Goal: Navigation & Orientation: Understand site structure

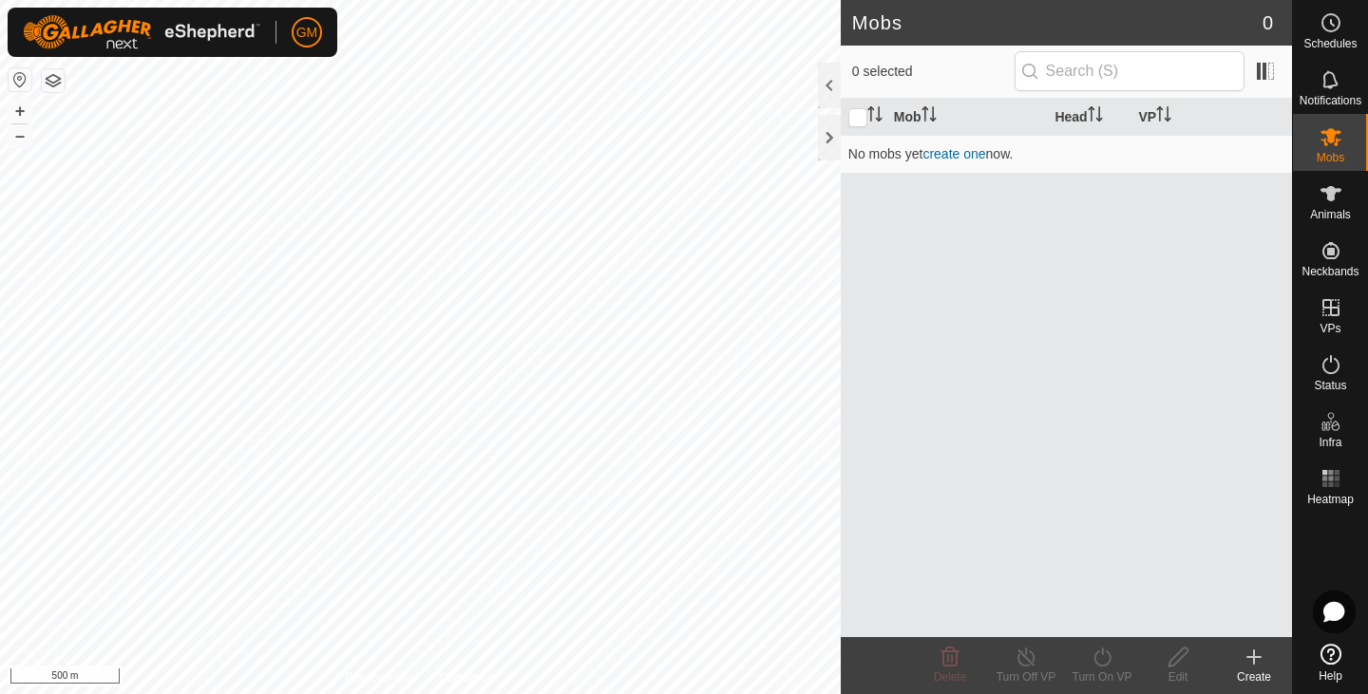
click at [1254, 662] on icon at bounding box center [1254, 657] width 0 height 13
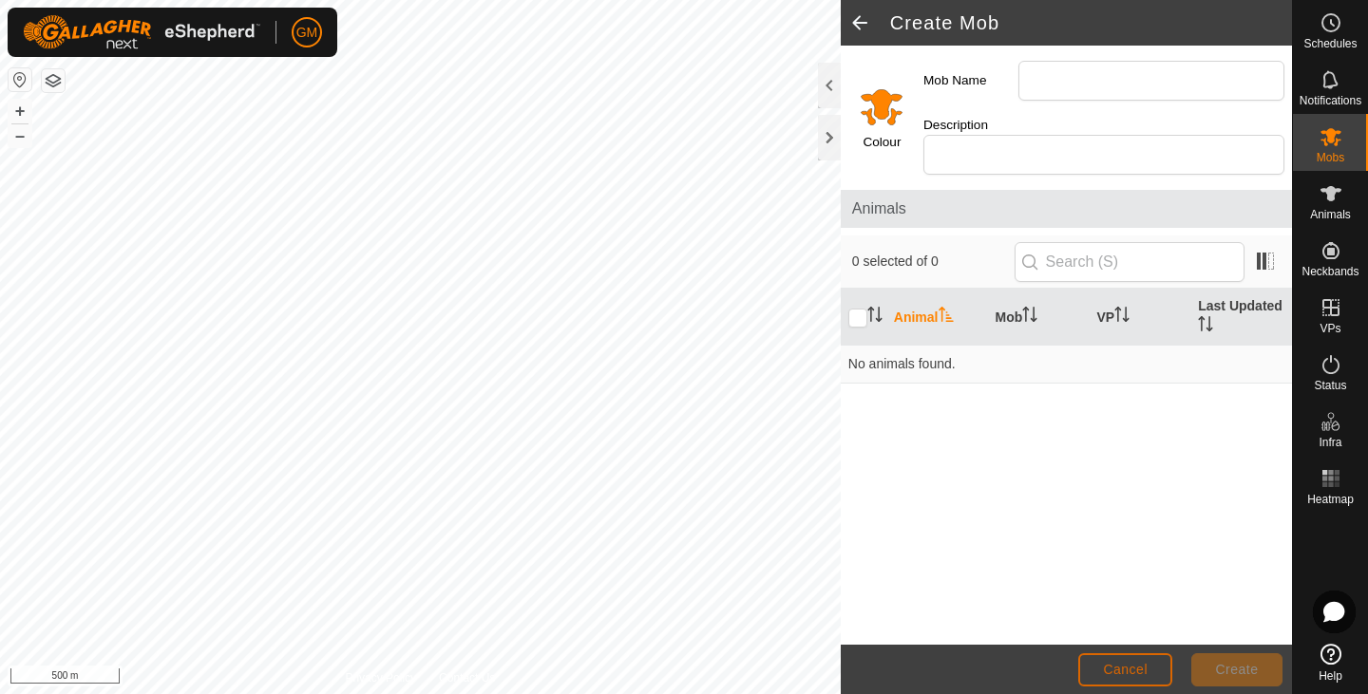
click at [1131, 667] on span "Cancel" at bounding box center [1125, 669] width 45 height 15
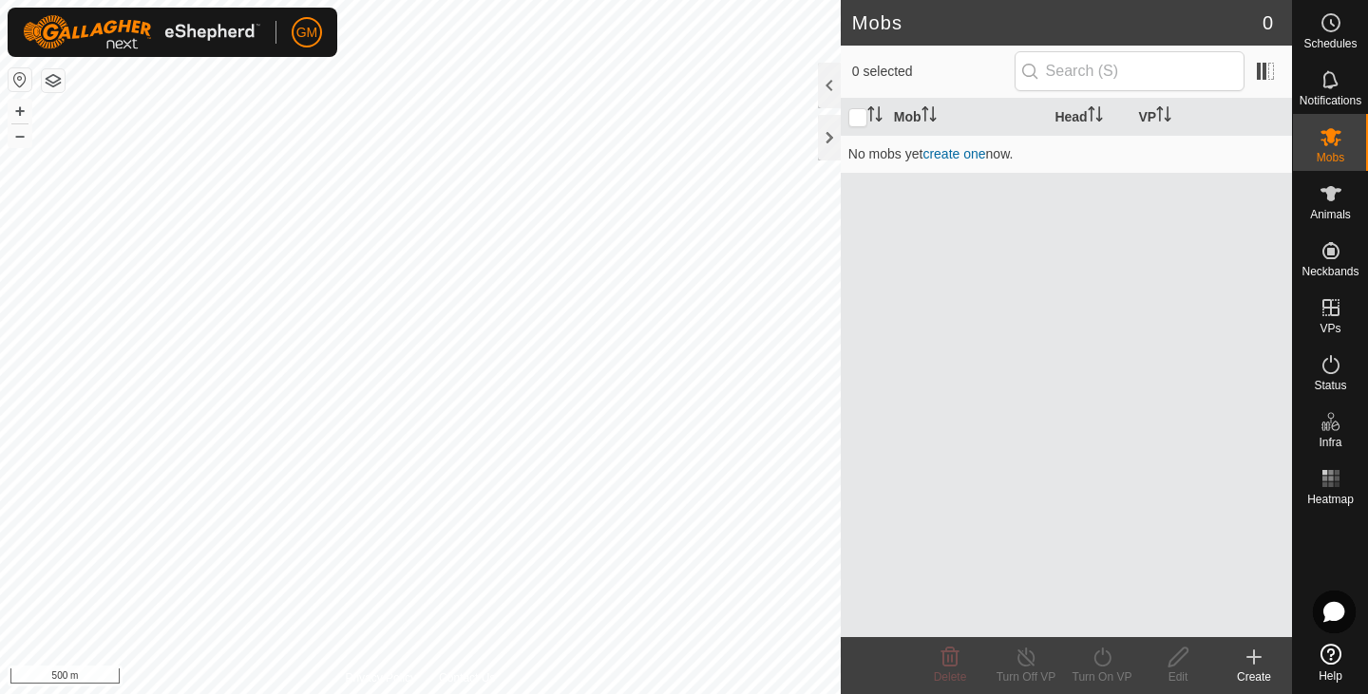
click at [52, 80] on button "button" at bounding box center [53, 80] width 23 height 23
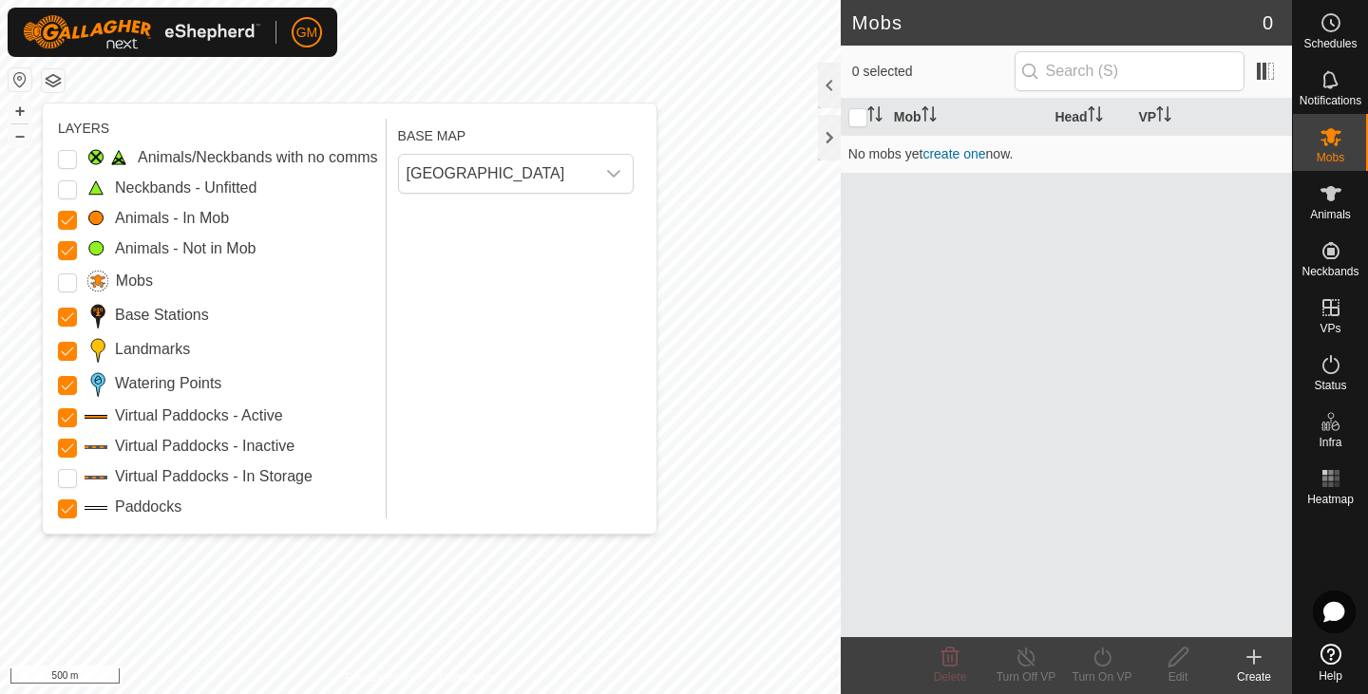
click at [48, 84] on button "button" at bounding box center [53, 80] width 23 height 23
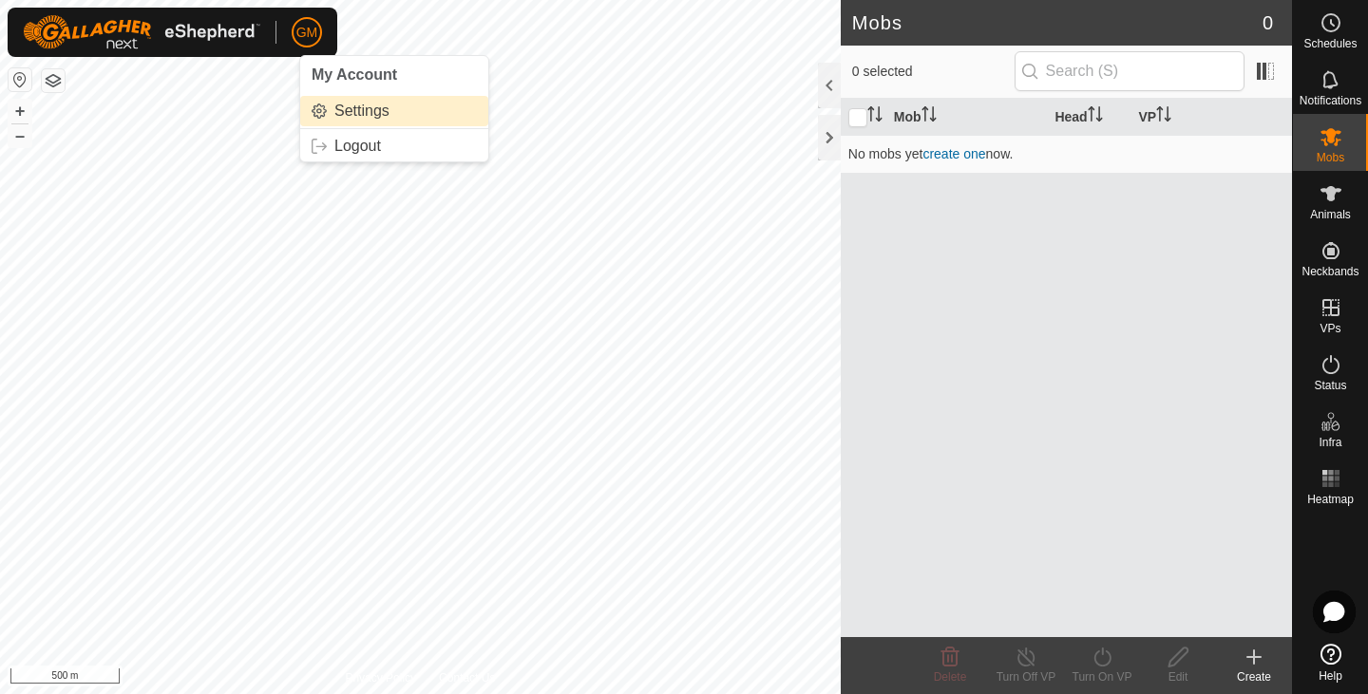
click at [361, 116] on link "Settings" at bounding box center [394, 111] width 188 height 30
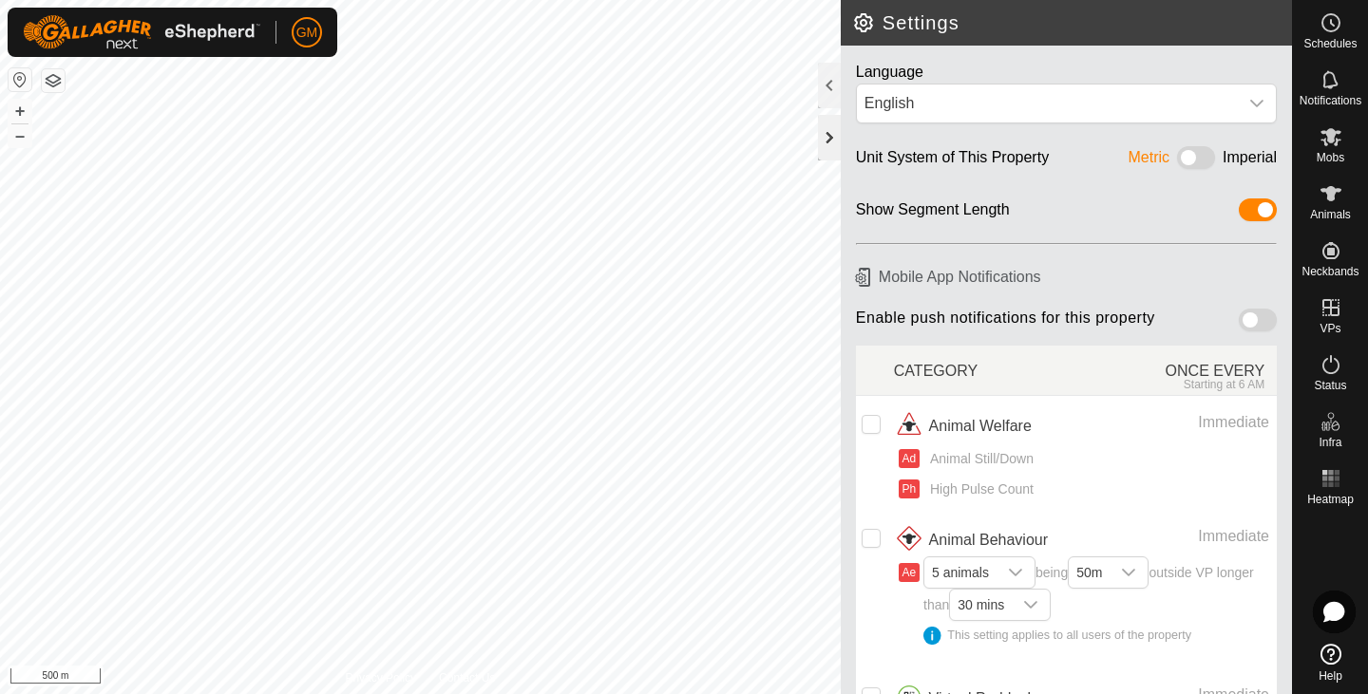
click at [825, 138] on div at bounding box center [829, 138] width 23 height 46
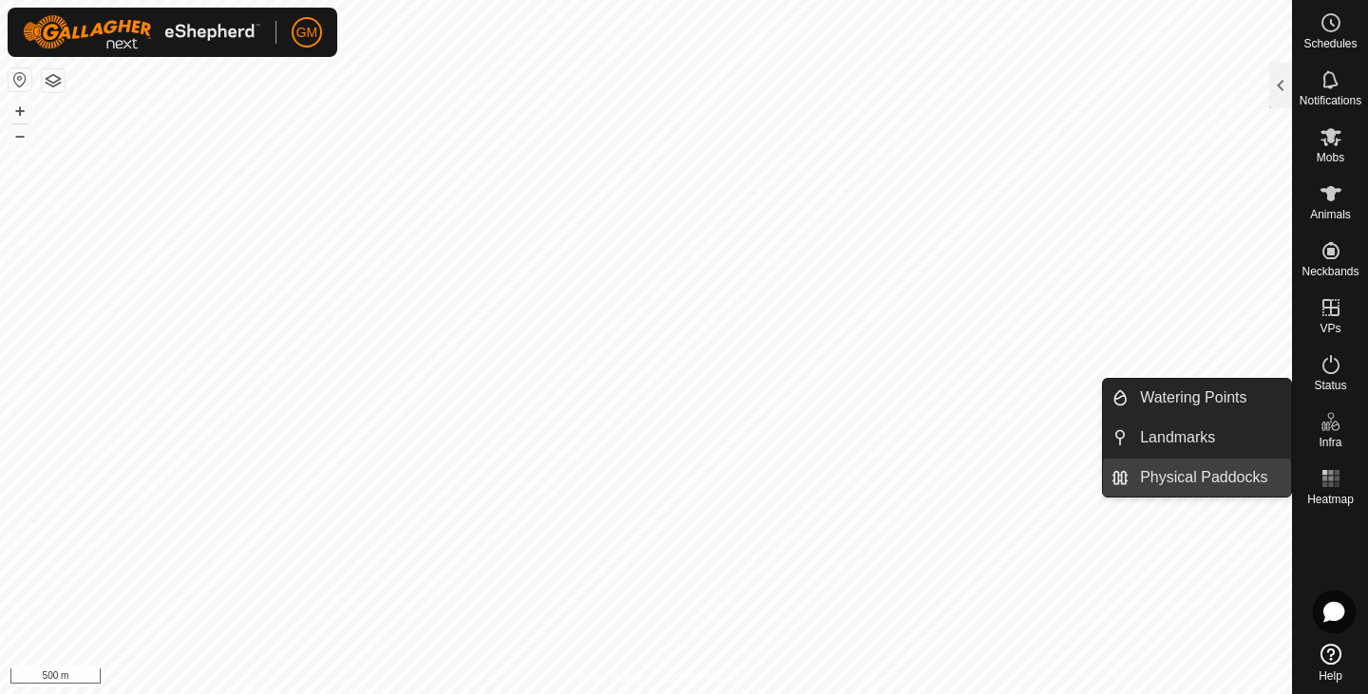
click at [1229, 478] on link "Physical Paddocks" at bounding box center [1209, 478] width 162 height 38
click at [1236, 491] on link "Physical Paddocks" at bounding box center [1209, 478] width 162 height 38
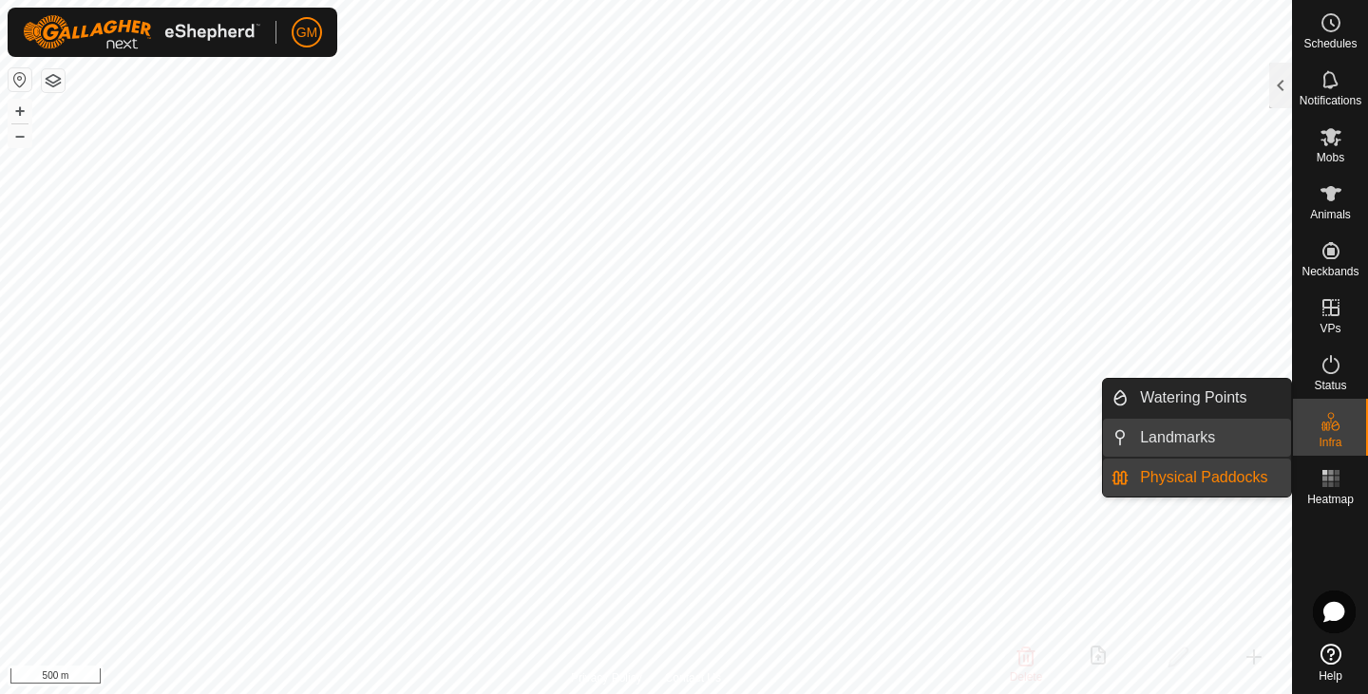
click at [1204, 439] on link "Landmarks" at bounding box center [1209, 438] width 162 height 38
click at [1188, 476] on link "Physical Paddocks" at bounding box center [1209, 478] width 162 height 38
click at [1313, 437] on div "Infra" at bounding box center [1330, 427] width 75 height 57
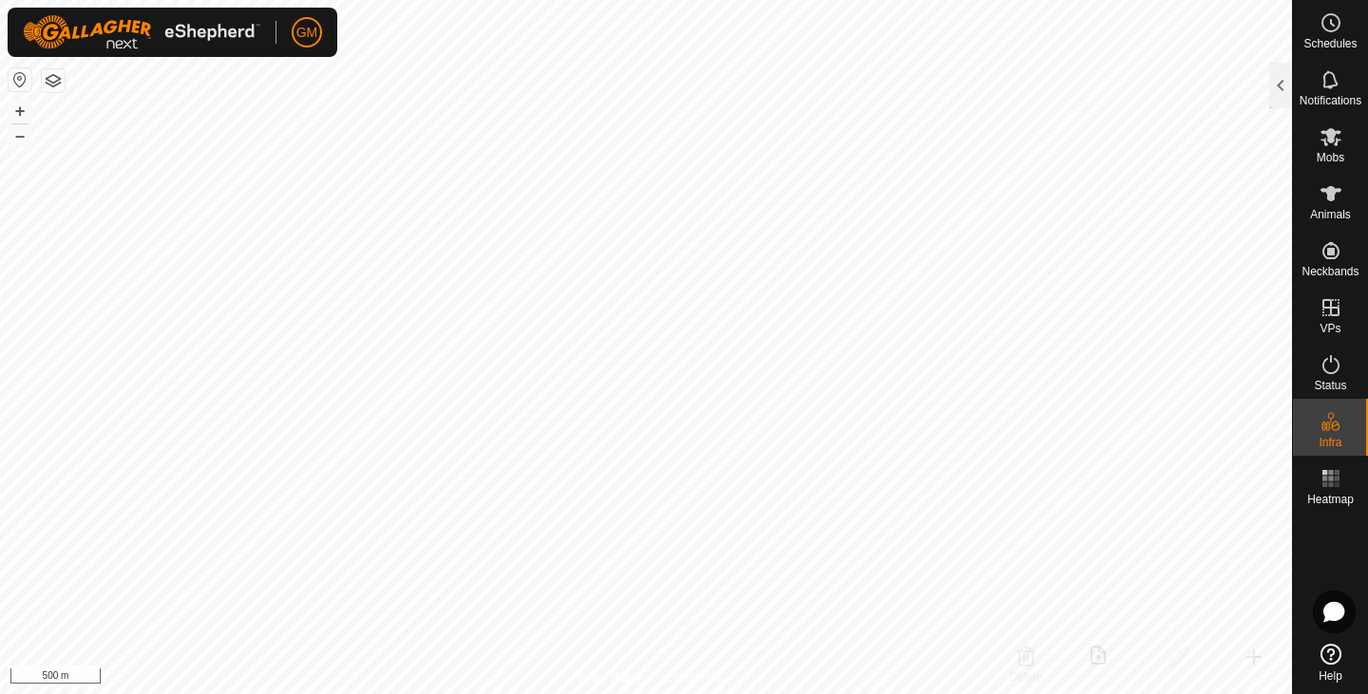
click at [23, 78] on button "button" at bounding box center [20, 79] width 23 height 23
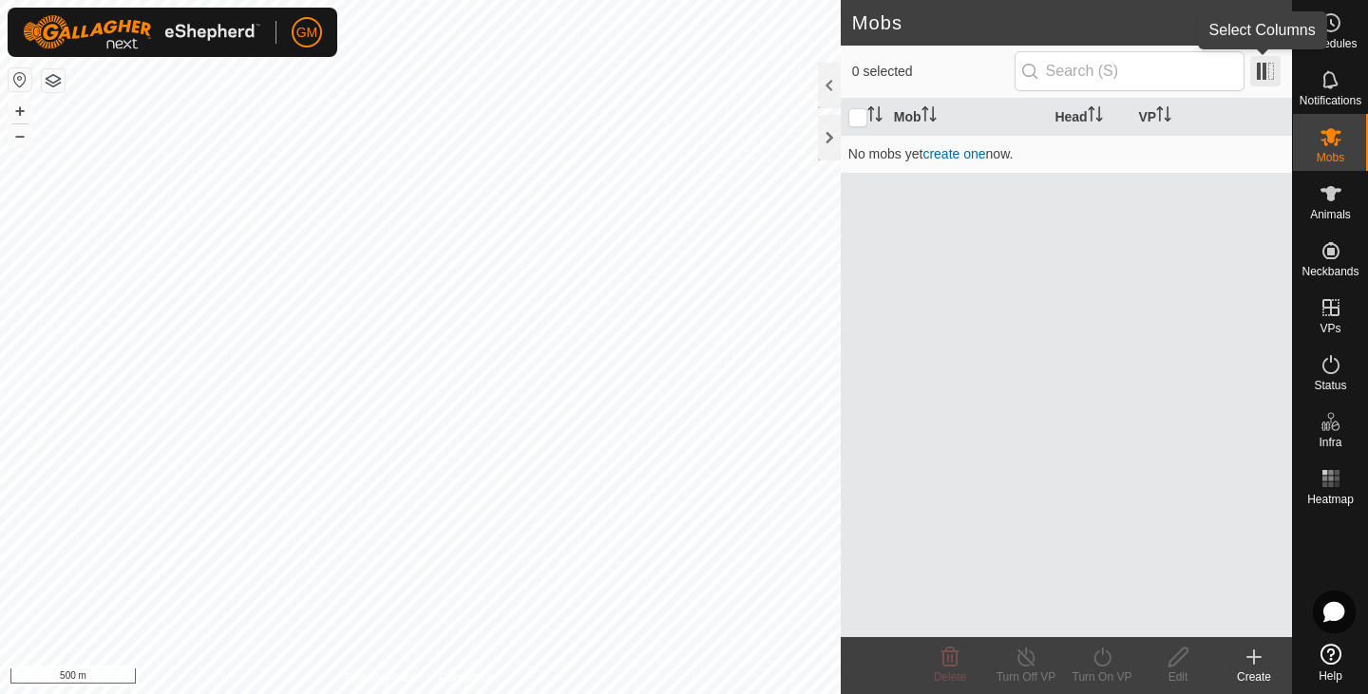
click at [1266, 67] on span at bounding box center [1265, 71] width 30 height 30
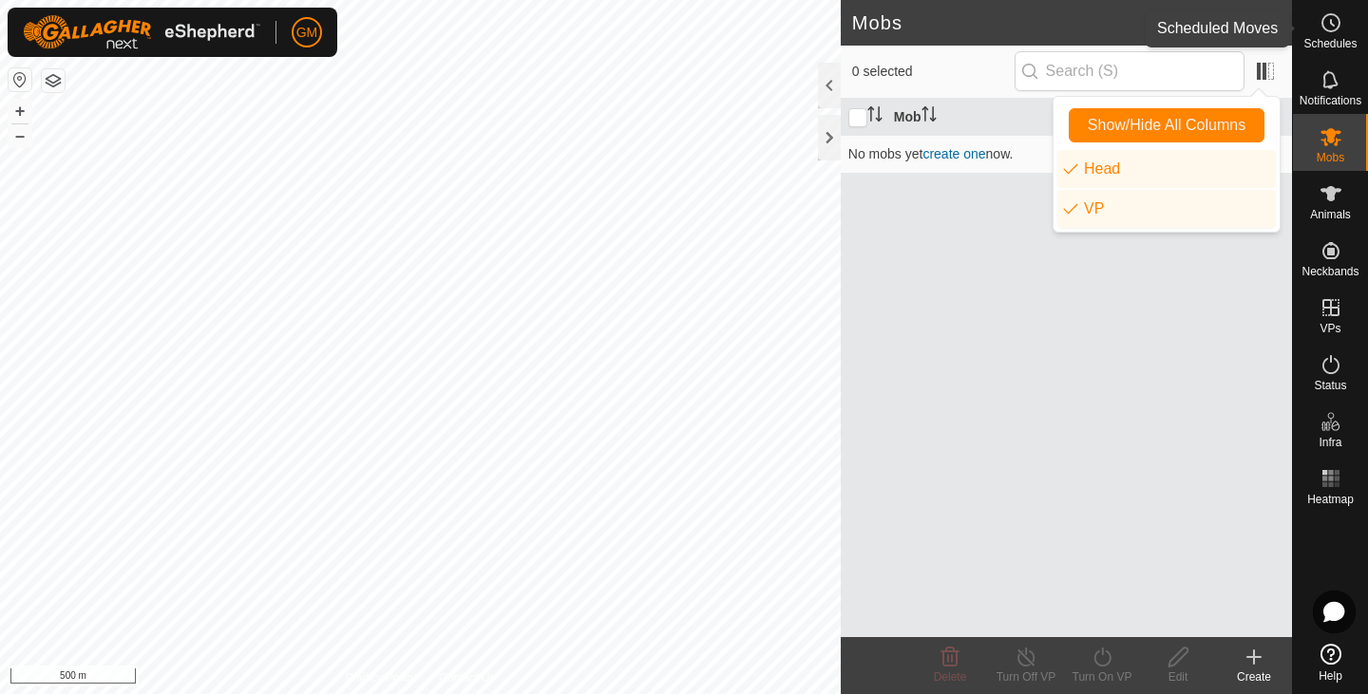
click at [1336, 30] on icon at bounding box center [1330, 22] width 23 height 23
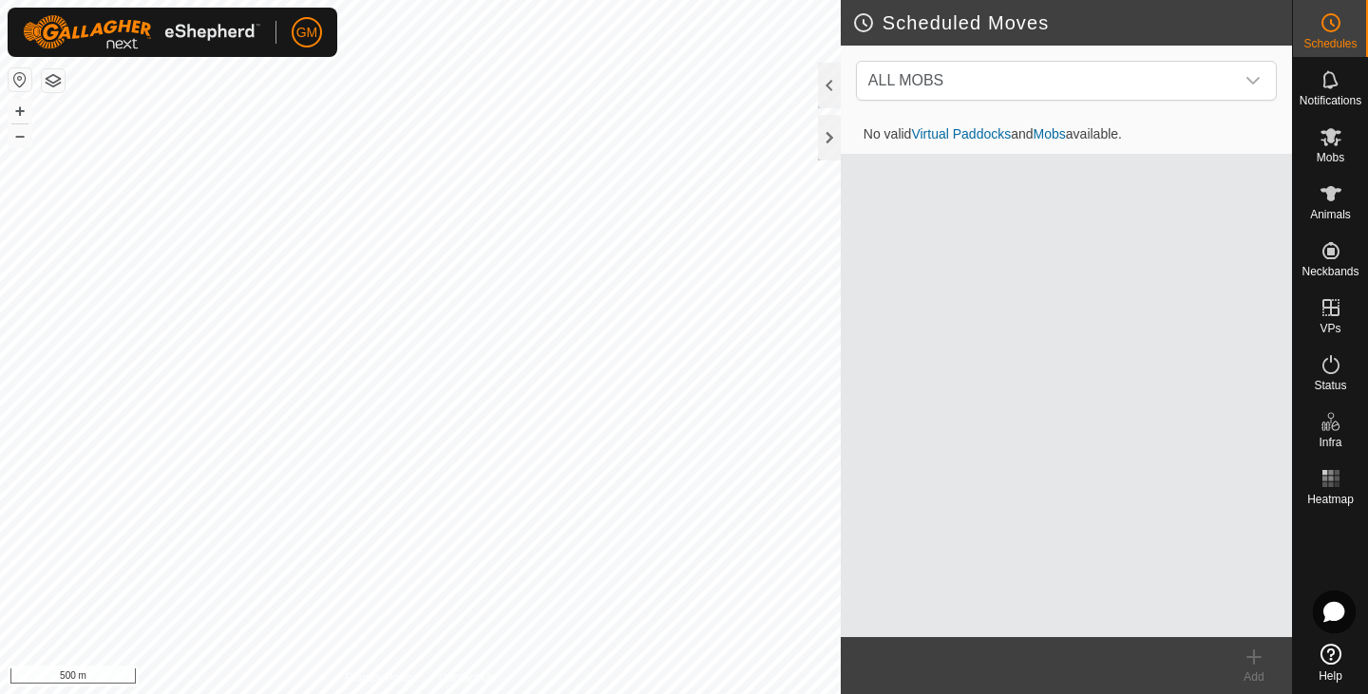
click at [1336, 30] on icon at bounding box center [1330, 22] width 23 height 23
click at [1319, 88] on icon at bounding box center [1330, 79] width 23 height 23
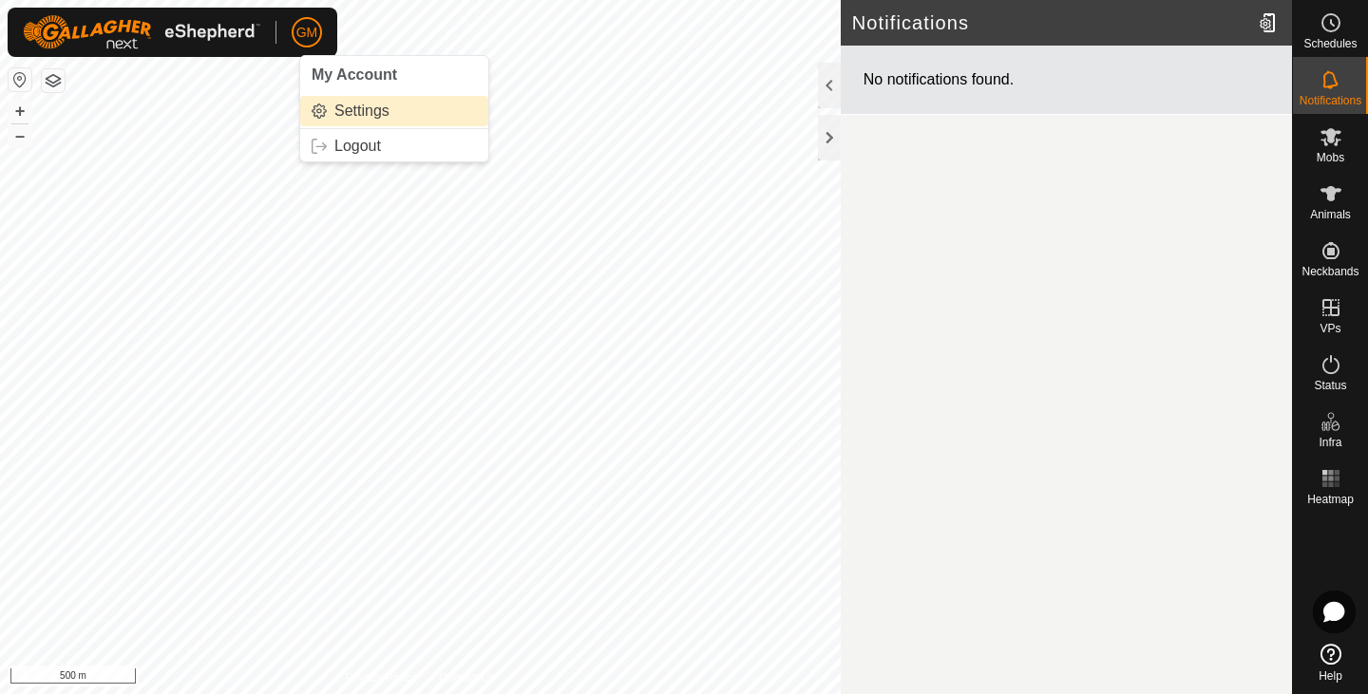
click at [360, 113] on link "Settings" at bounding box center [394, 111] width 188 height 30
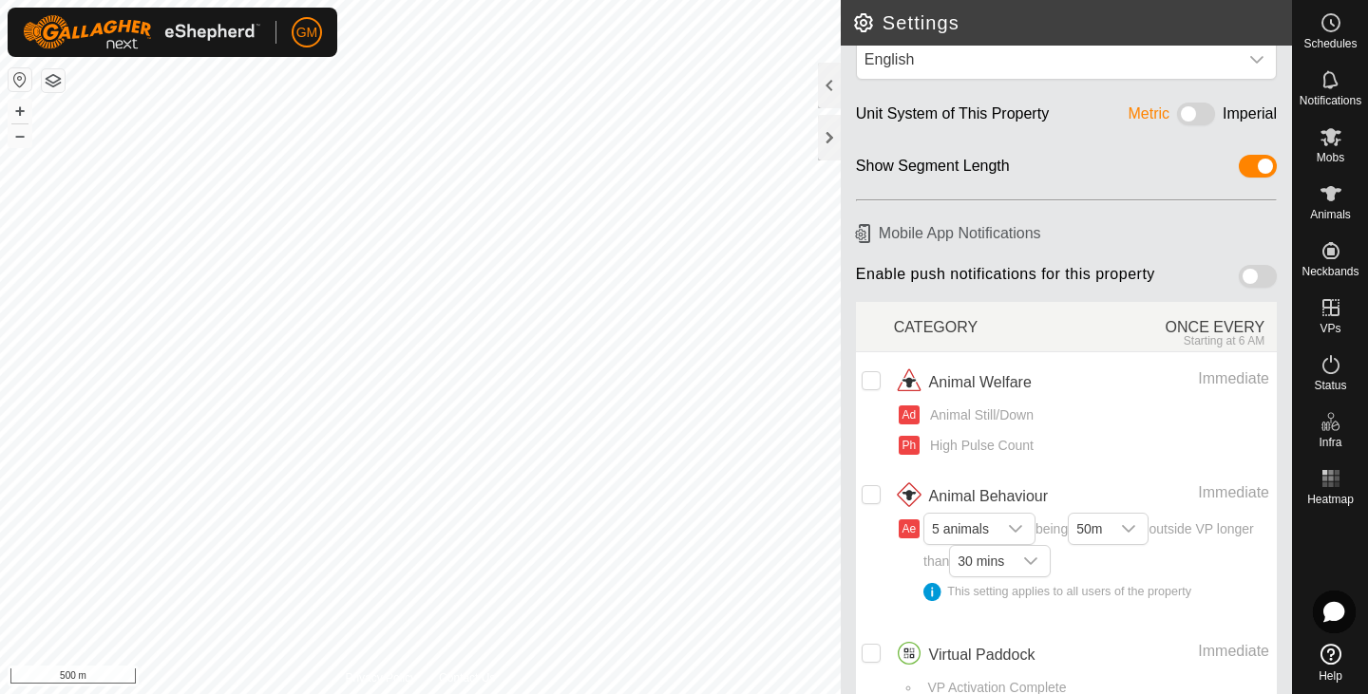
scroll to position [102, 0]
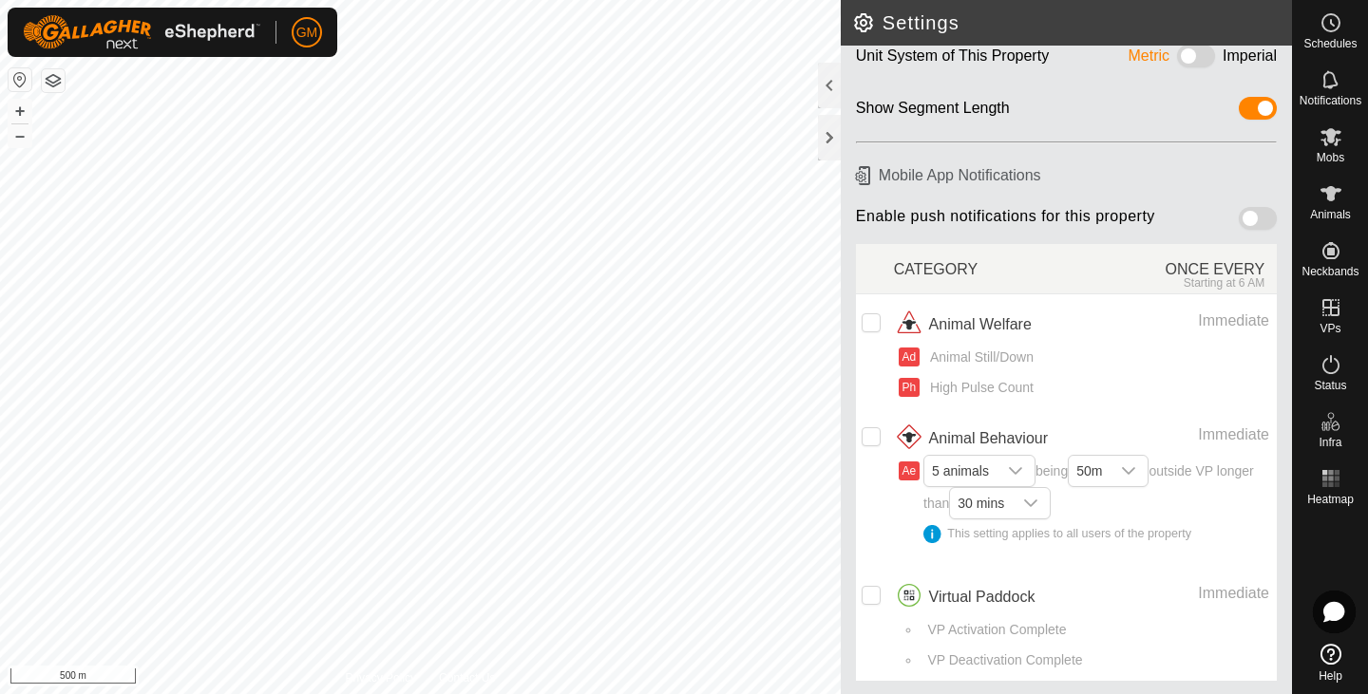
drag, startPoint x: 1240, startPoint y: 219, endPoint x: 1261, endPoint y: 217, distance: 21.1
click at [1261, 217] on span at bounding box center [1258, 218] width 38 height 23
drag, startPoint x: 1246, startPoint y: 216, endPoint x: 1217, endPoint y: 218, distance: 29.5
click at [1217, 218] on div "Enable push notifications for this property" at bounding box center [1066, 221] width 421 height 29
click at [1244, 218] on span at bounding box center [1258, 218] width 38 height 23
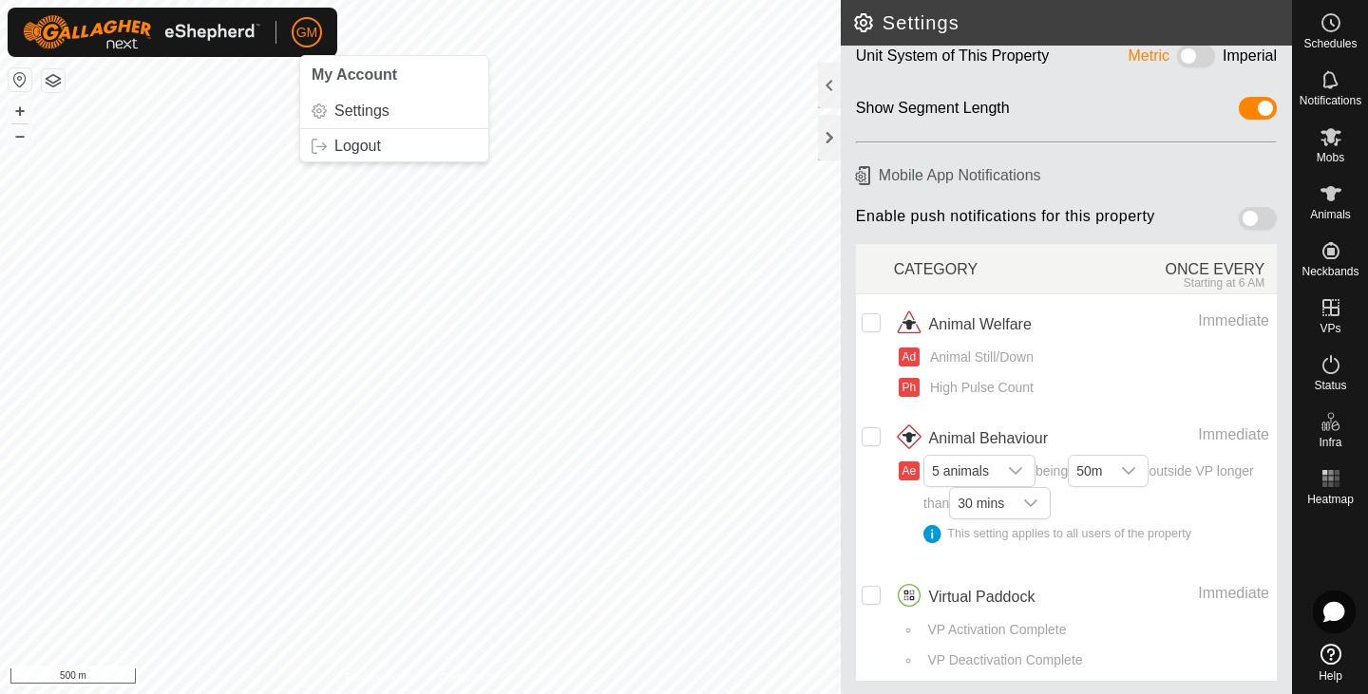
click at [335, 66] on span "My Account" at bounding box center [354, 74] width 85 height 16
click at [371, 69] on span "My Account" at bounding box center [354, 74] width 85 height 16
click at [221, 39] on img at bounding box center [141, 32] width 237 height 34
click at [386, 115] on link "Settings" at bounding box center [394, 111] width 188 height 30
click at [872, 590] on input "checkbox" at bounding box center [871, 595] width 19 height 19
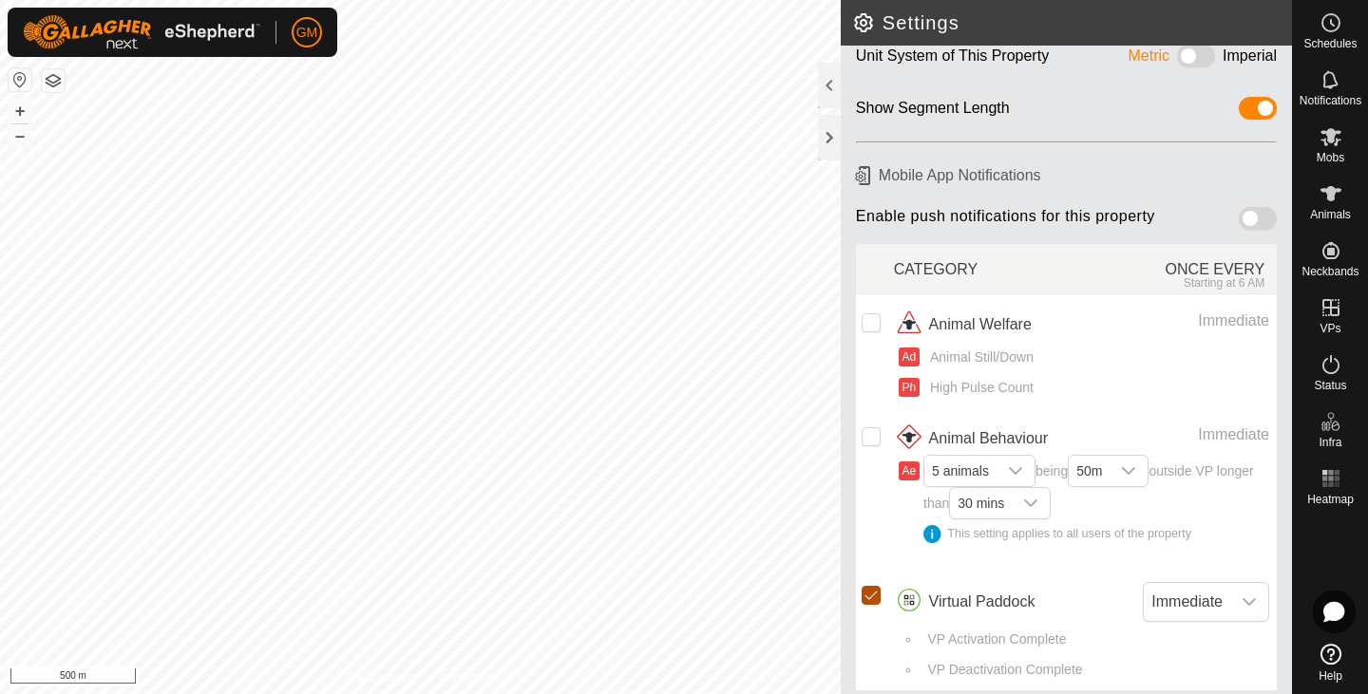
click at [872, 590] on input "Row Selected" at bounding box center [871, 595] width 19 height 19
checkbox input "false"
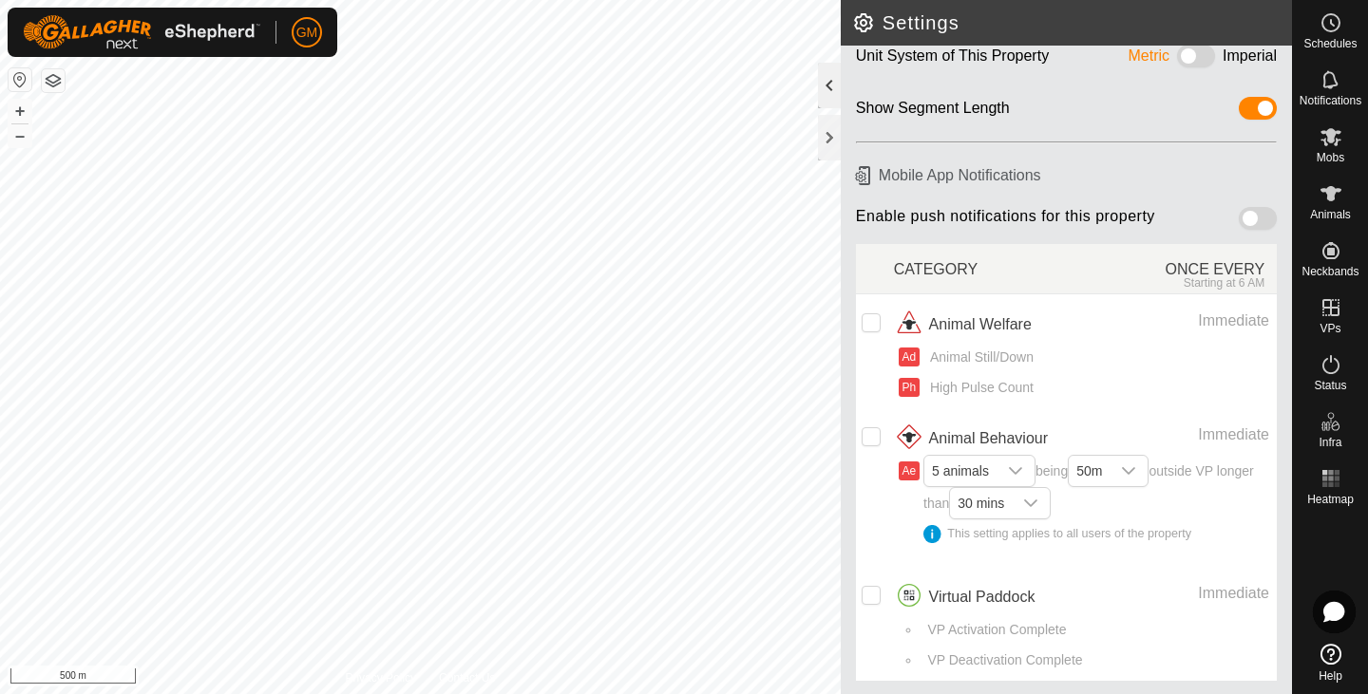
click at [827, 96] on div at bounding box center [829, 86] width 23 height 46
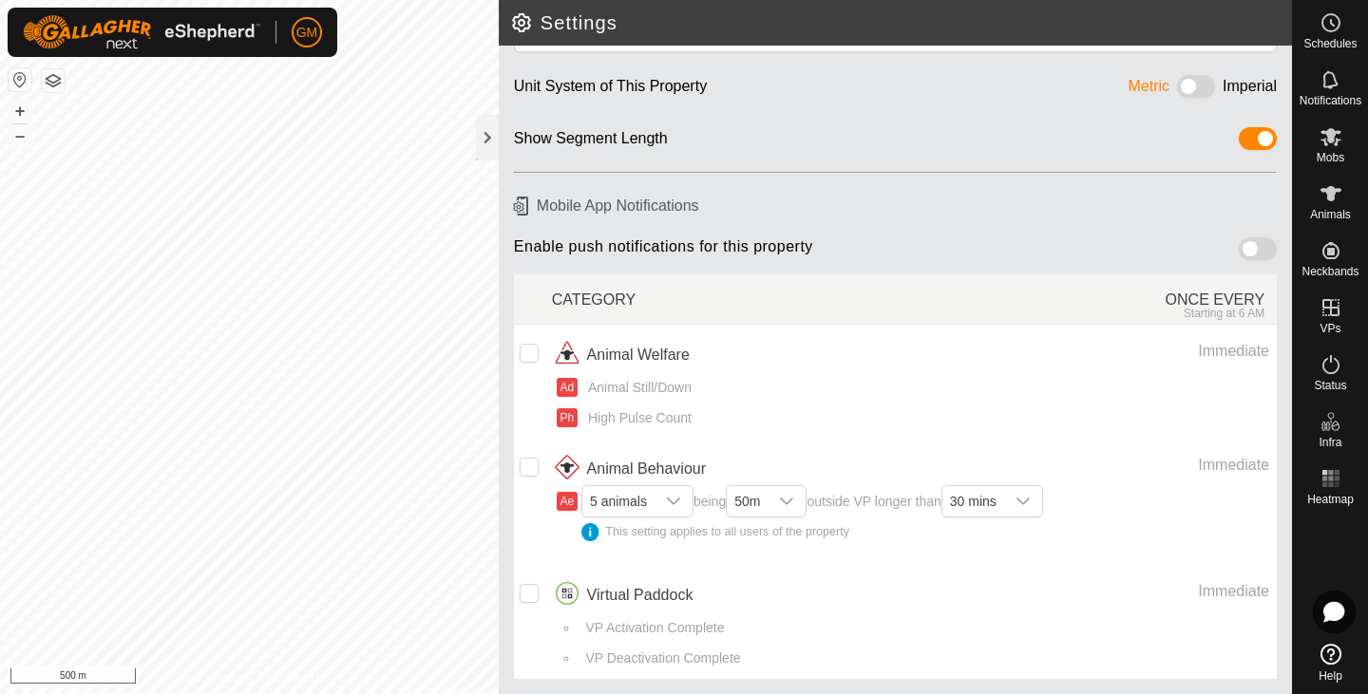
scroll to position [69, 0]
click at [487, 139] on div at bounding box center [487, 138] width 23 height 46
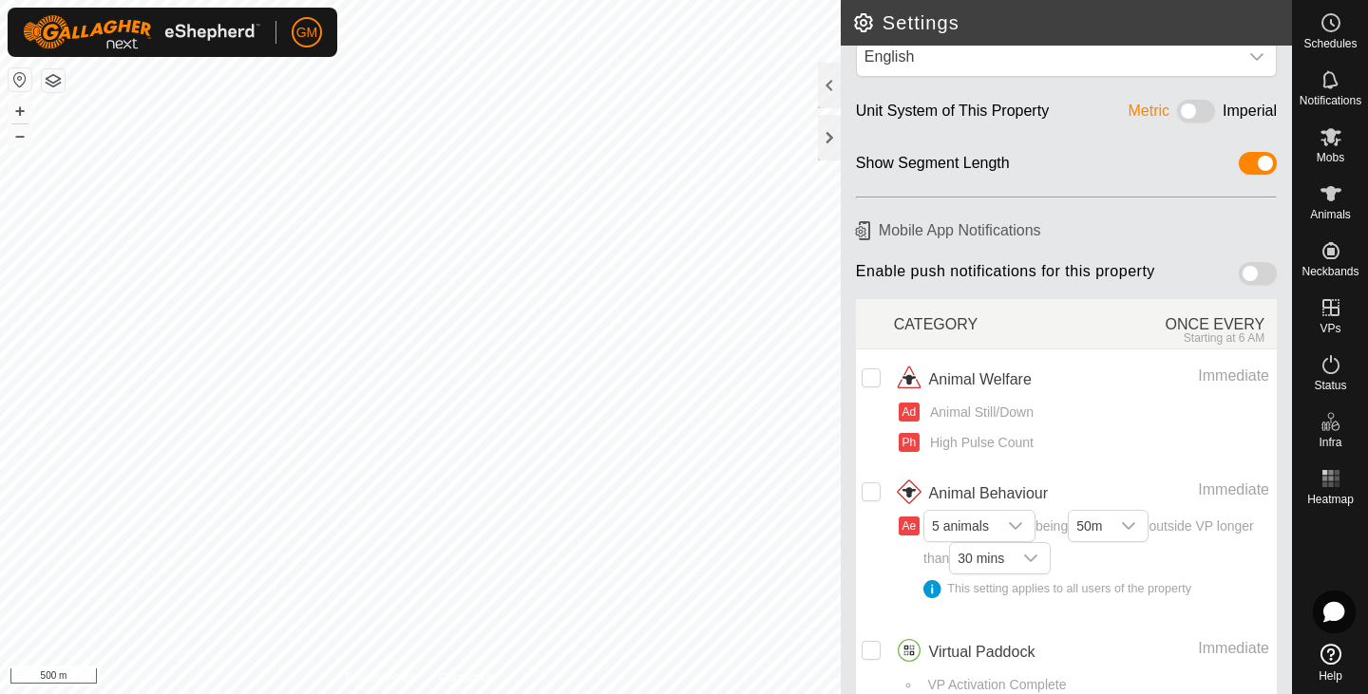
scroll to position [0, 0]
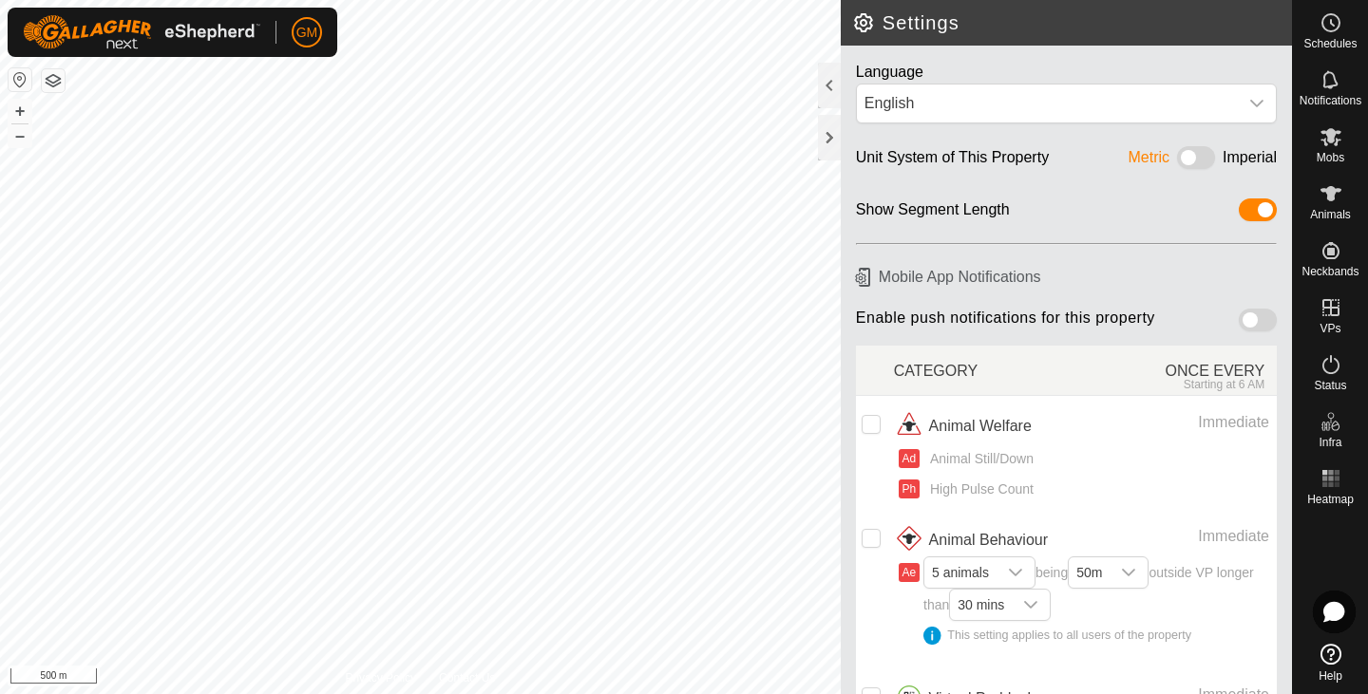
click at [53, 79] on button "button" at bounding box center [53, 80] width 23 height 23
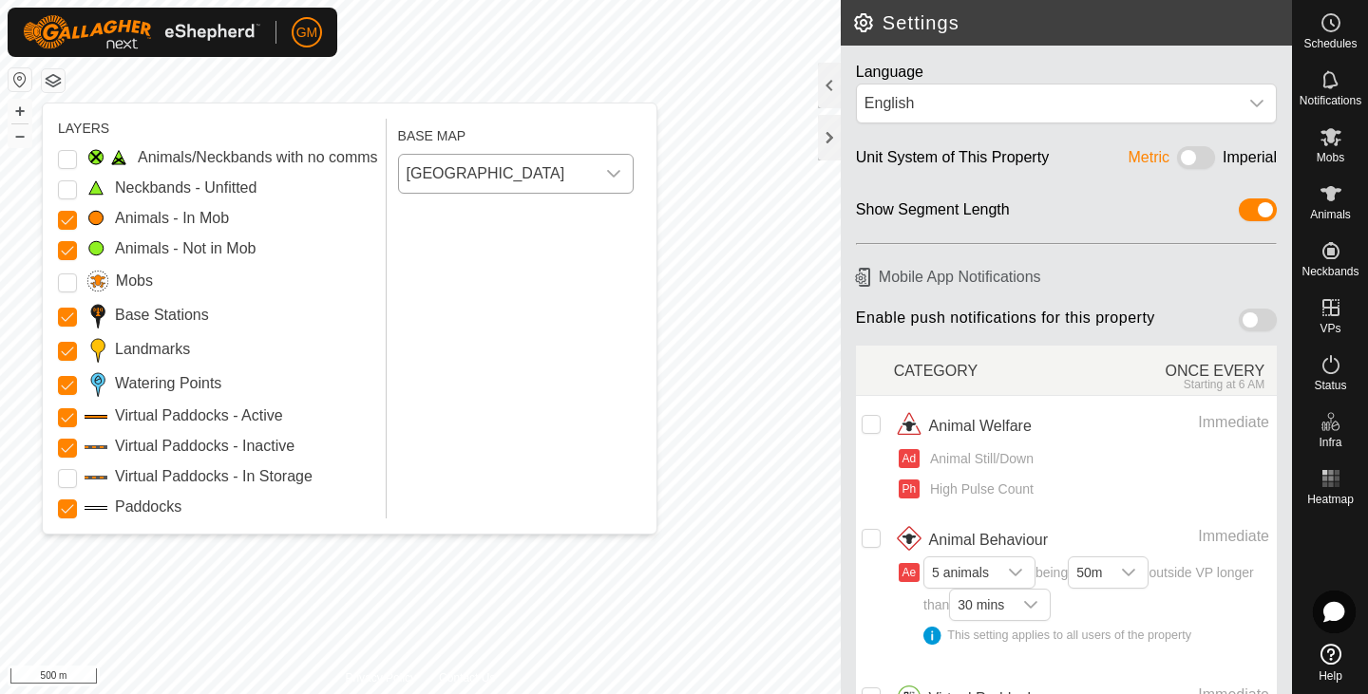
click at [616, 174] on icon "dropdown trigger" at bounding box center [613, 174] width 13 height 8
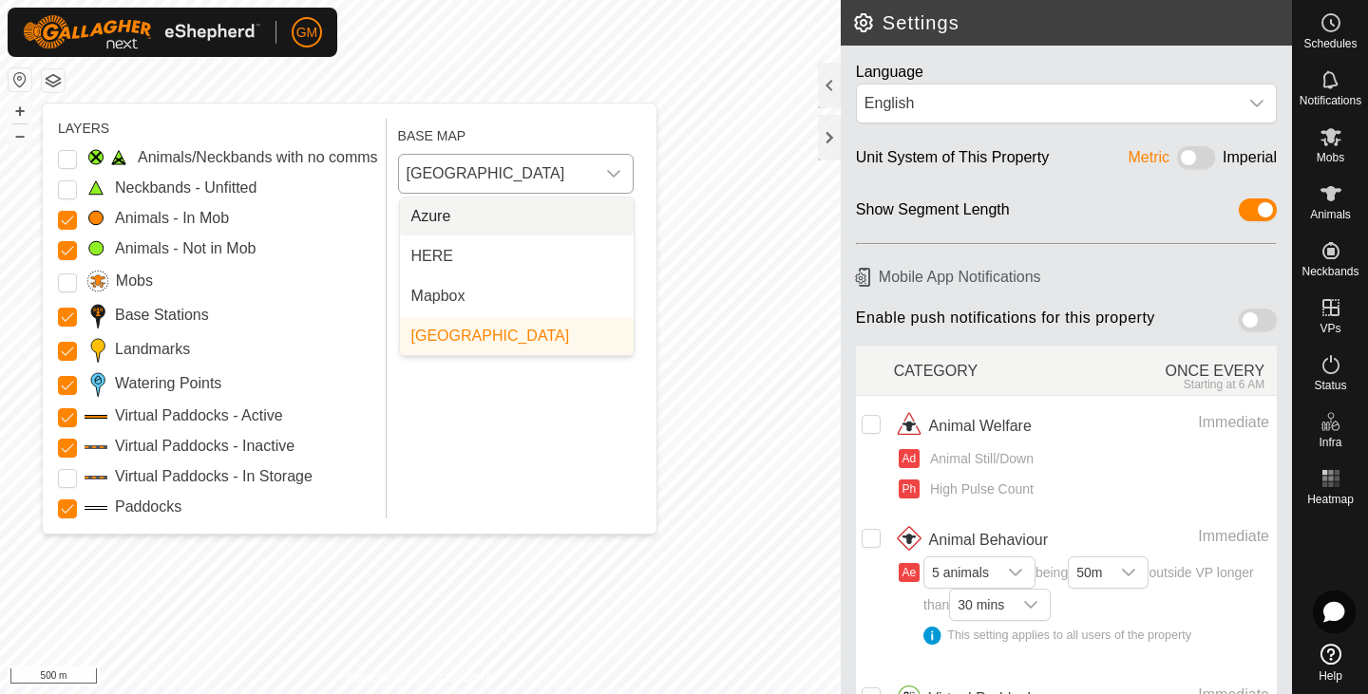
click at [616, 174] on icon "dropdown trigger" at bounding box center [613, 174] width 13 height 8
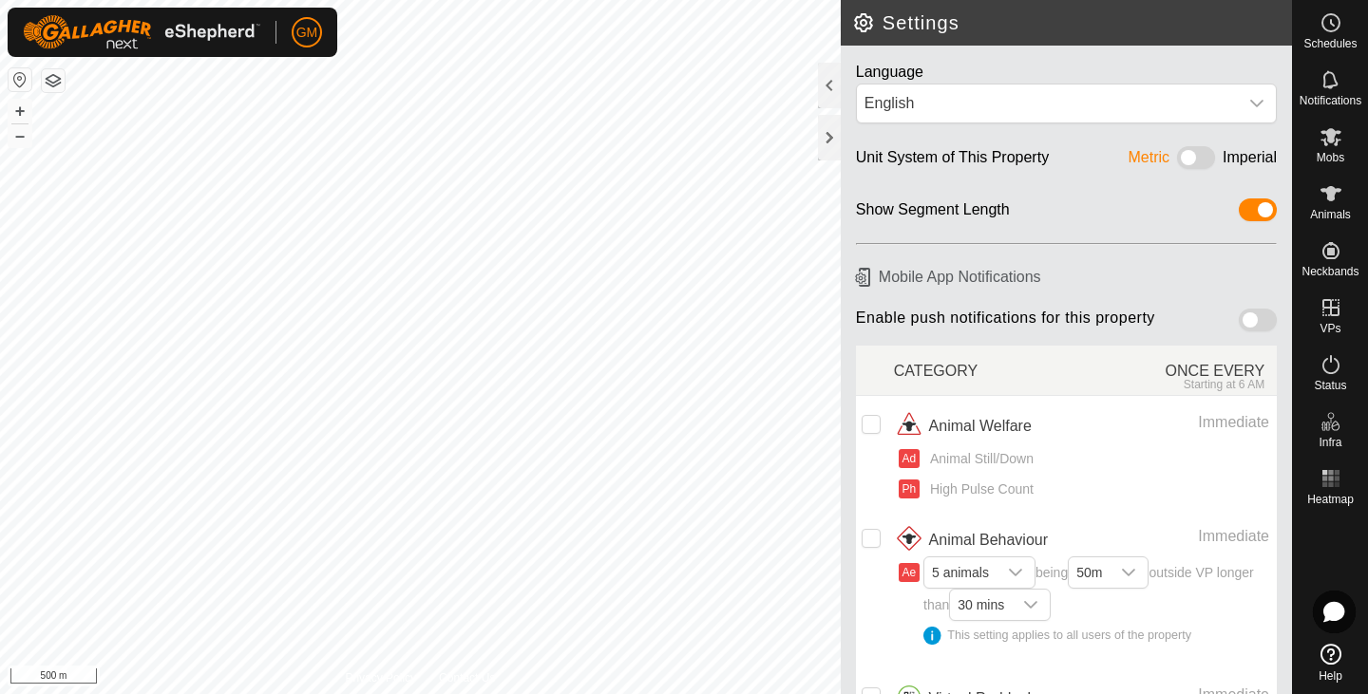
click at [23, 75] on button "button" at bounding box center [20, 79] width 23 height 23
click at [17, 110] on button "+" at bounding box center [20, 111] width 23 height 23
click at [19, 138] on button "–" at bounding box center [20, 135] width 23 height 23
click at [49, 86] on button "button" at bounding box center [53, 80] width 23 height 23
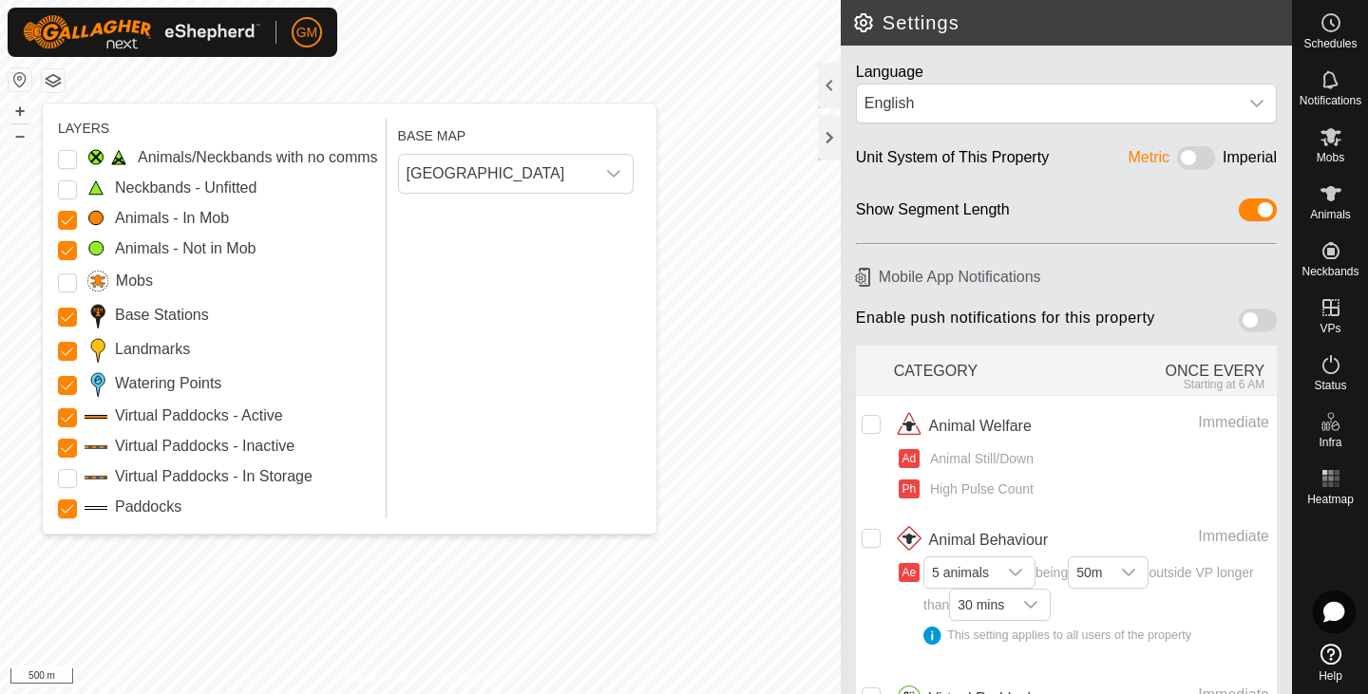
click at [49, 86] on button "button" at bounding box center [53, 80] width 23 height 23
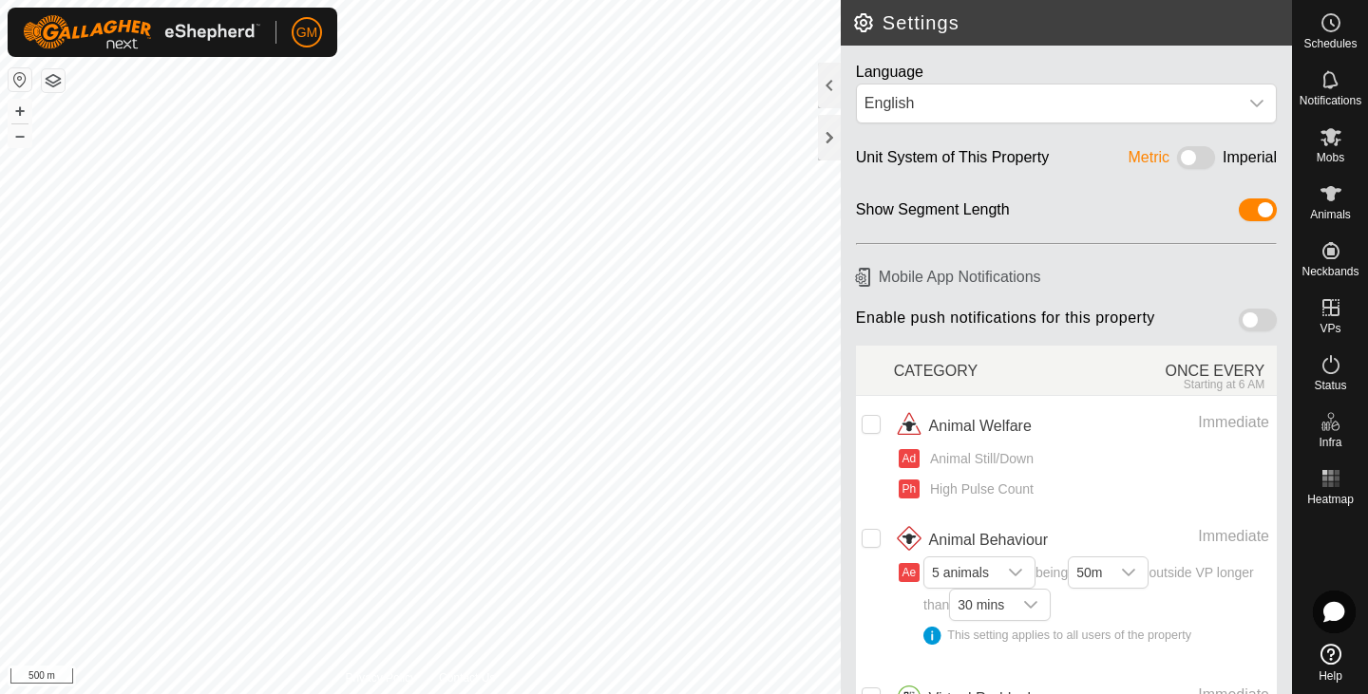
click at [871, 27] on h2 "Settings" at bounding box center [1072, 22] width 440 height 23
click at [1333, 19] on icon at bounding box center [1330, 22] width 23 height 23
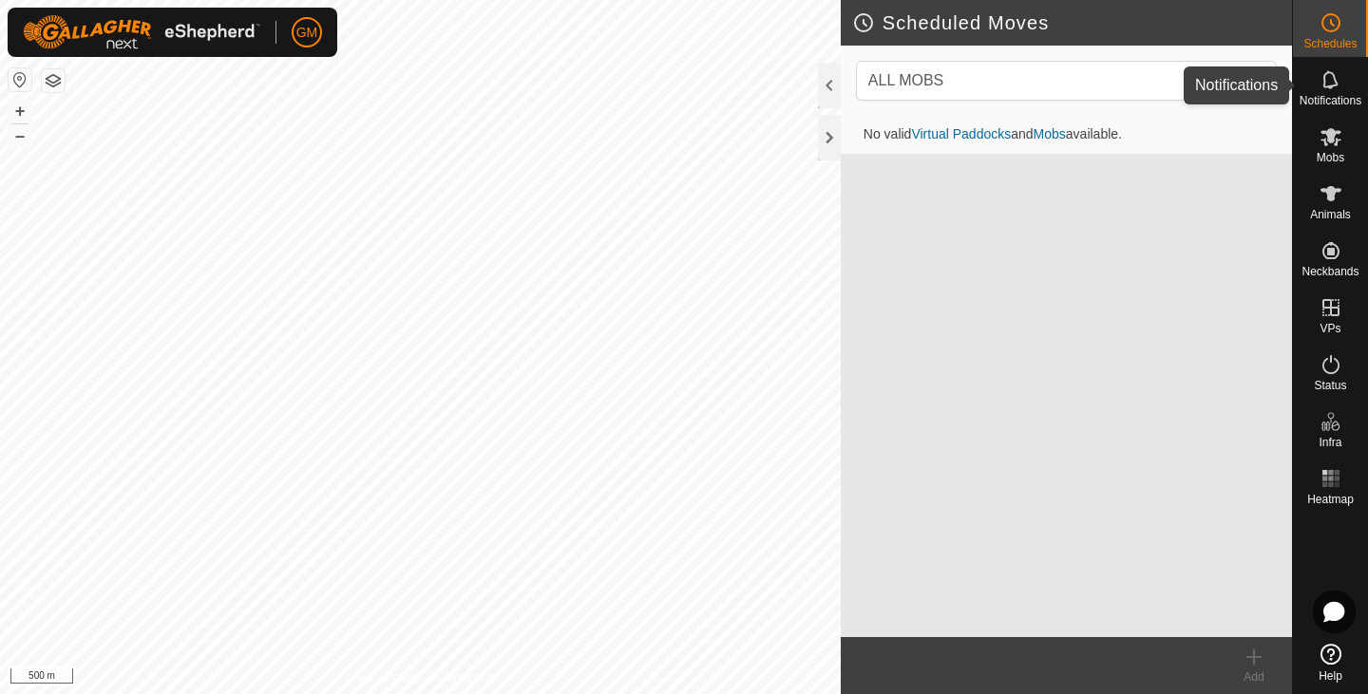
click at [1330, 87] on icon at bounding box center [1329, 79] width 15 height 18
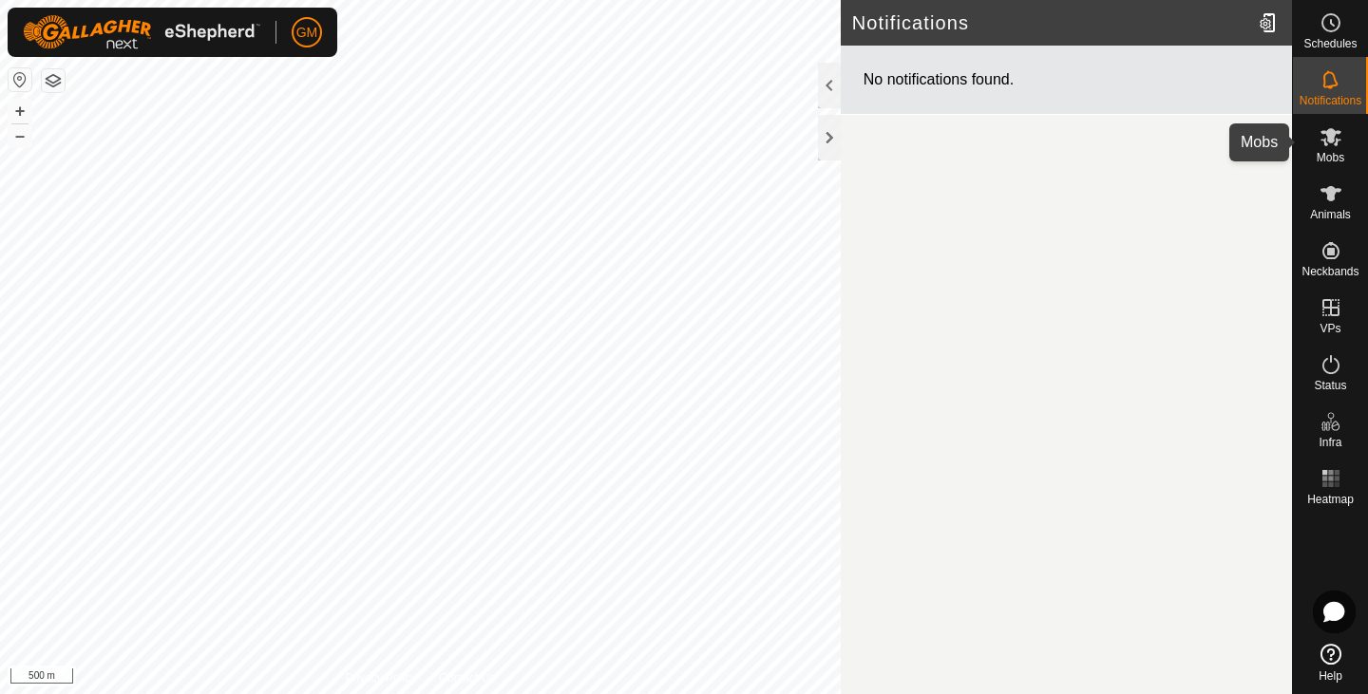
click at [1329, 140] on icon at bounding box center [1330, 137] width 21 height 18
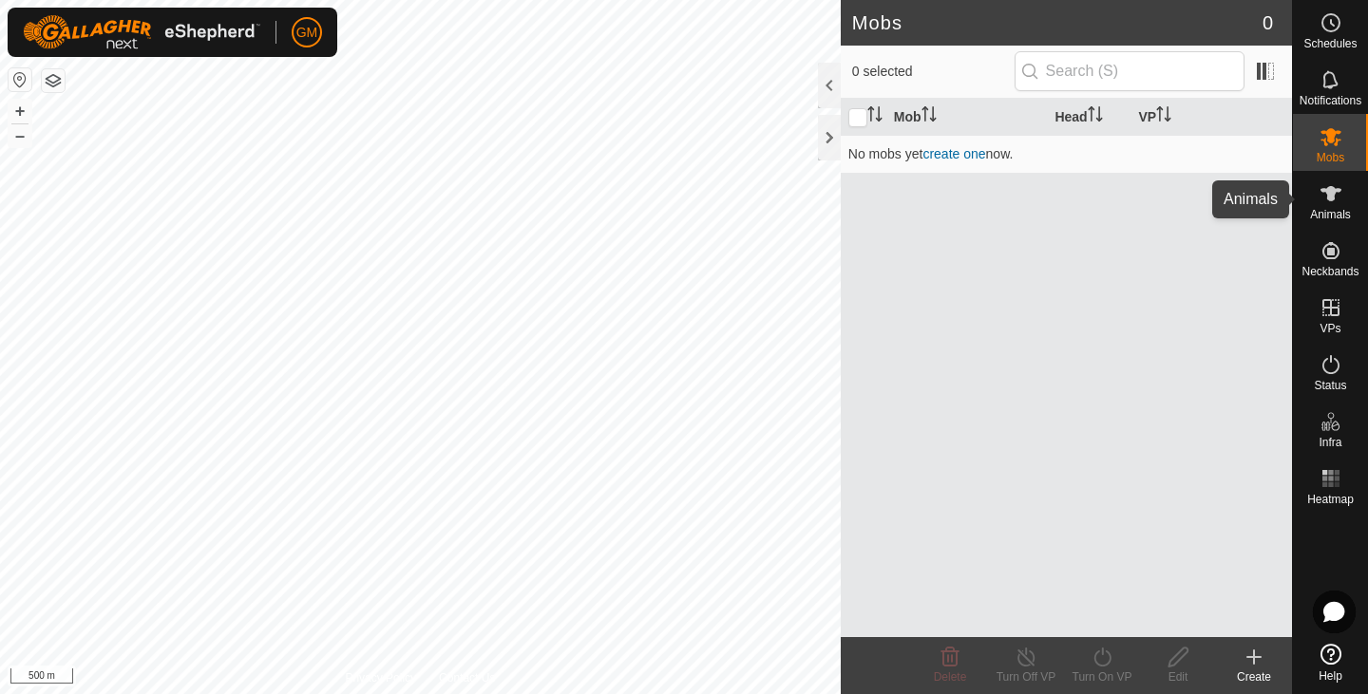
click at [1324, 204] on icon at bounding box center [1330, 193] width 23 height 23
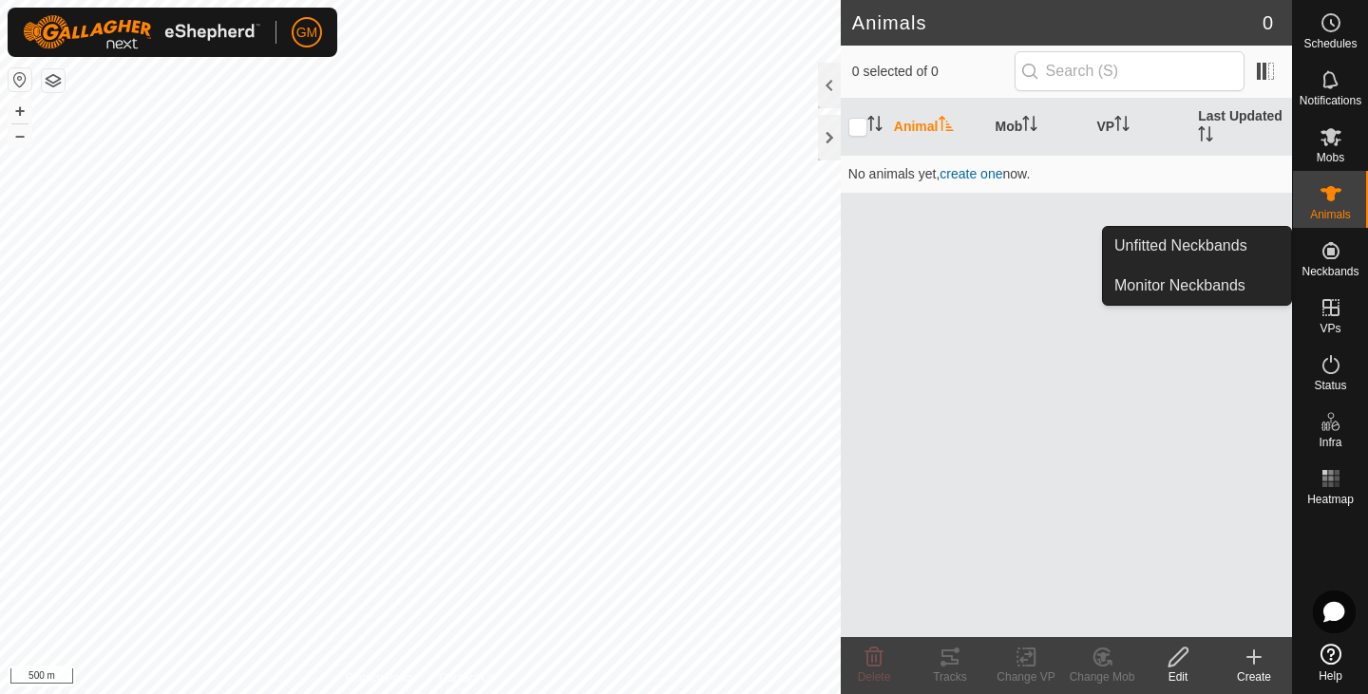
click at [1322, 261] on icon at bounding box center [1330, 250] width 23 height 23
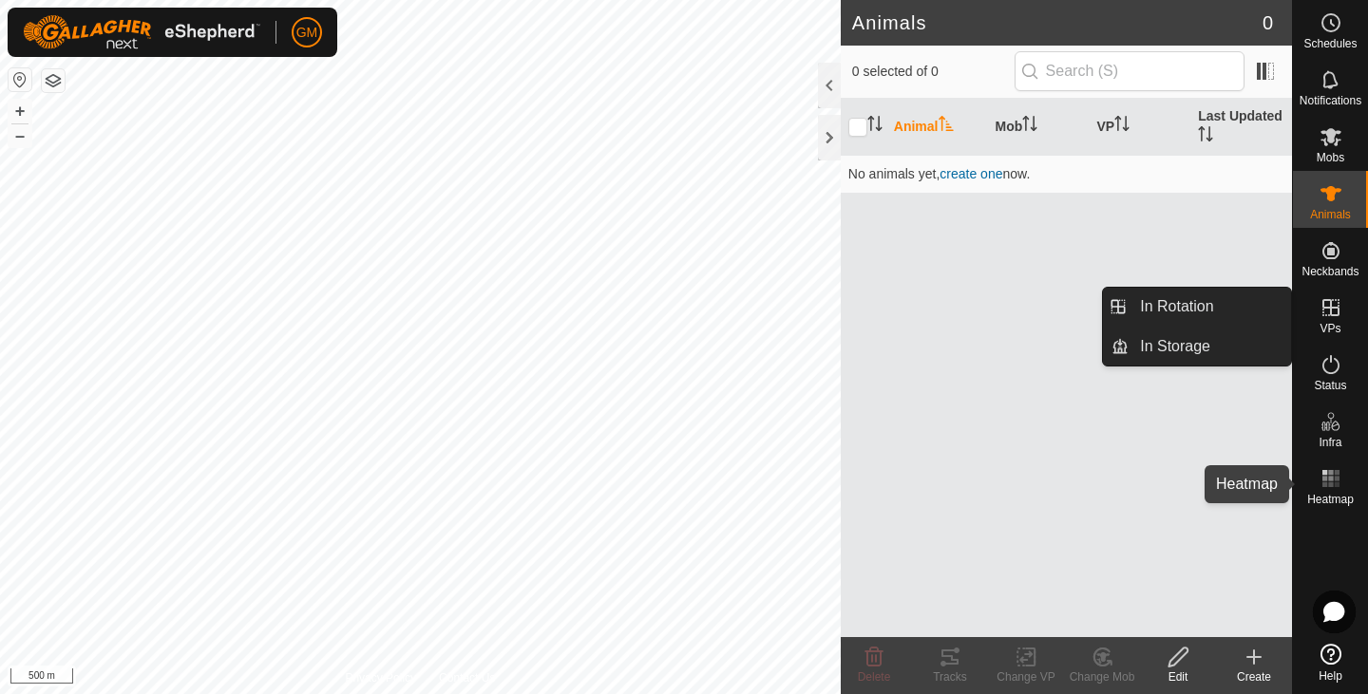
click at [1334, 478] on rect at bounding box center [1336, 478] width 5 height 5
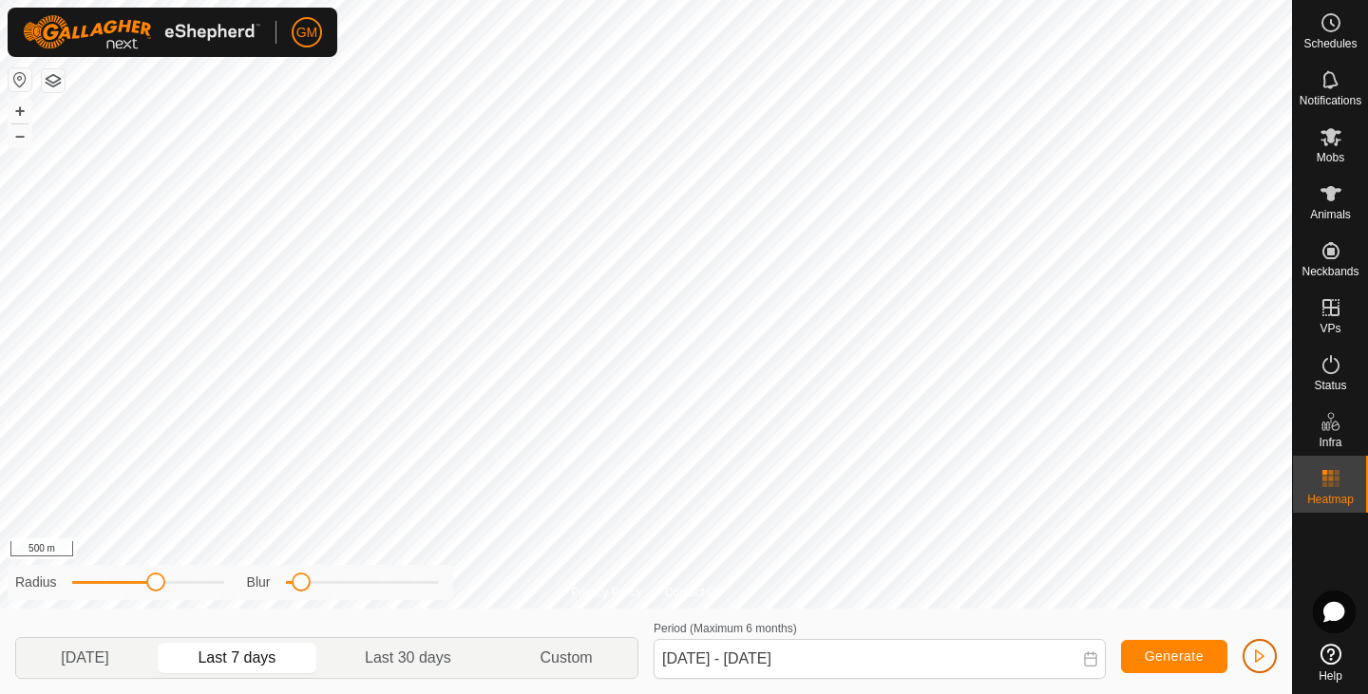
click at [1260, 656] on span "button" at bounding box center [1259, 656] width 15 height 15
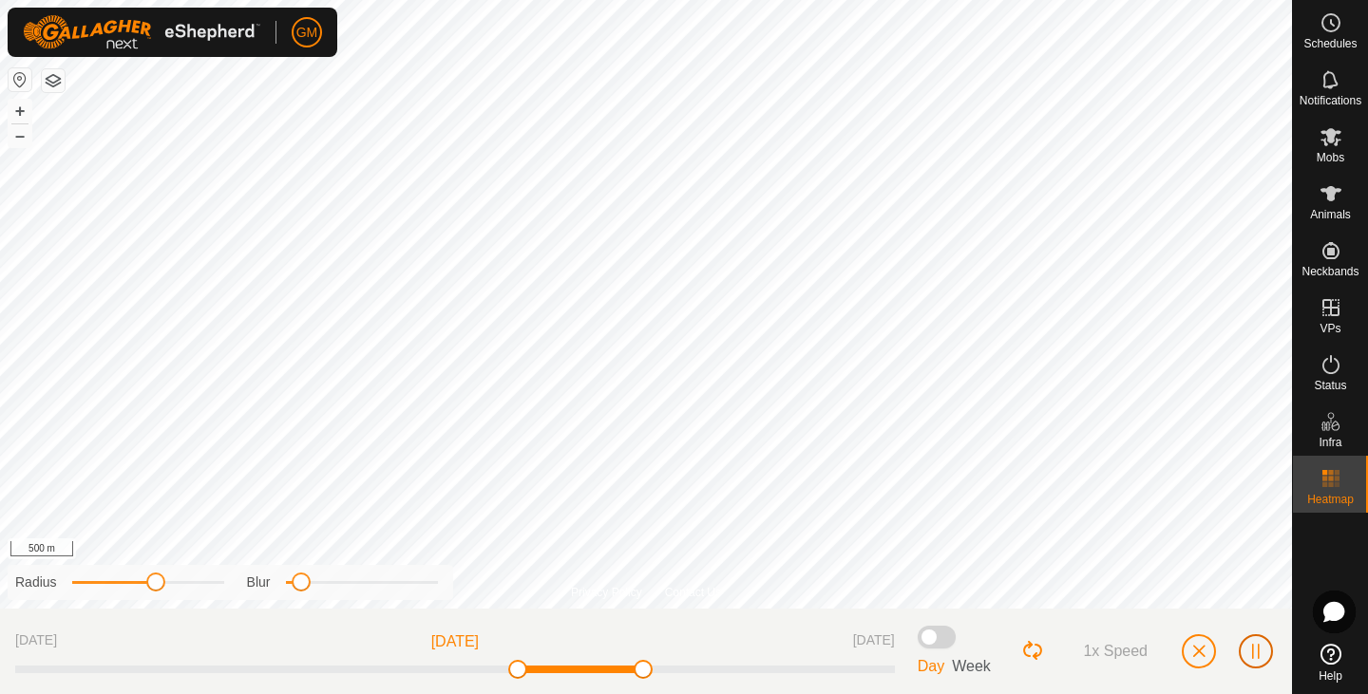
click at [1261, 654] on span "button" at bounding box center [1255, 651] width 15 height 15
click at [1200, 659] on button "button" at bounding box center [1199, 652] width 34 height 34
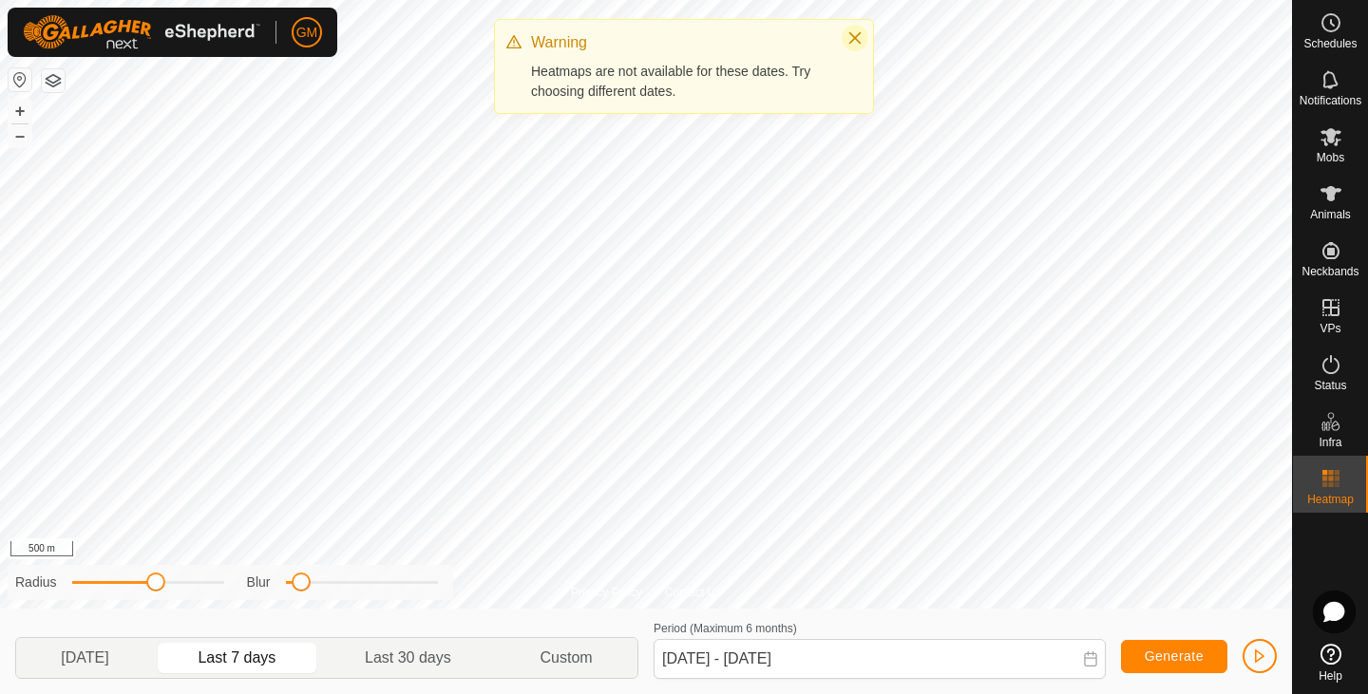
click at [852, 31] on icon "Close" at bounding box center [854, 37] width 15 height 15
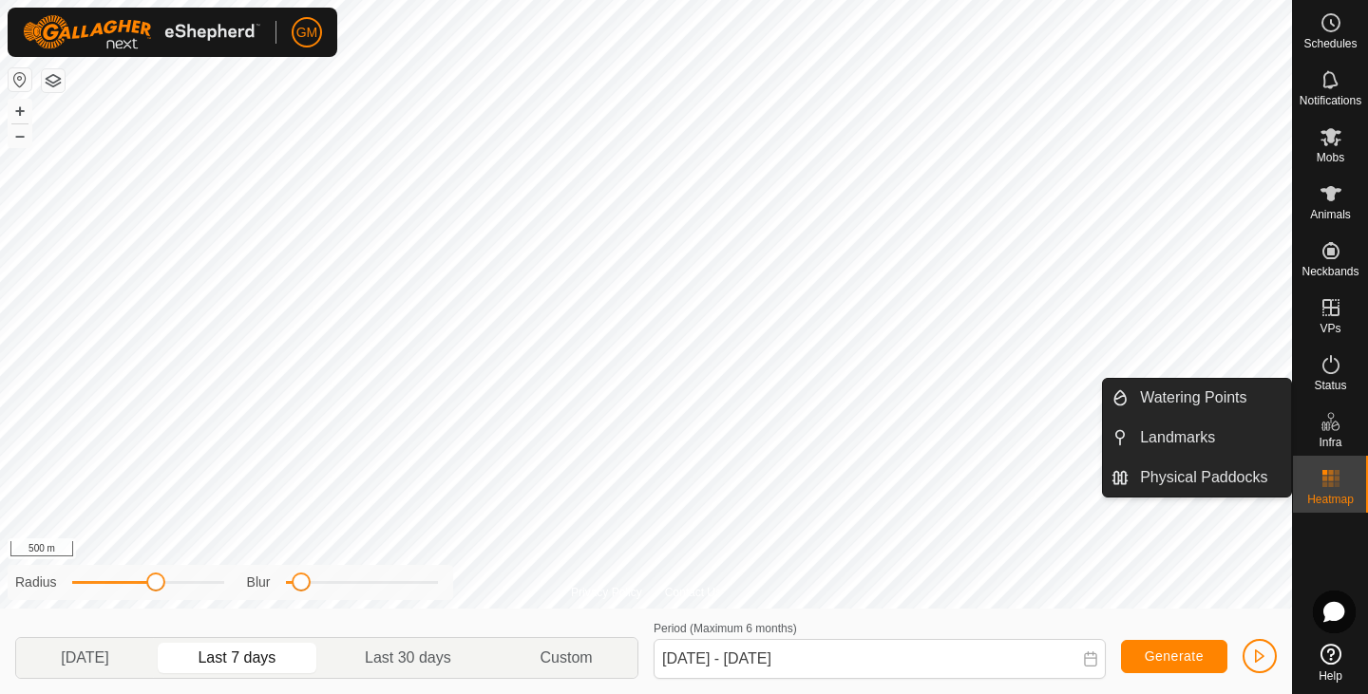
click at [1328, 426] on icon at bounding box center [1330, 421] width 23 height 23
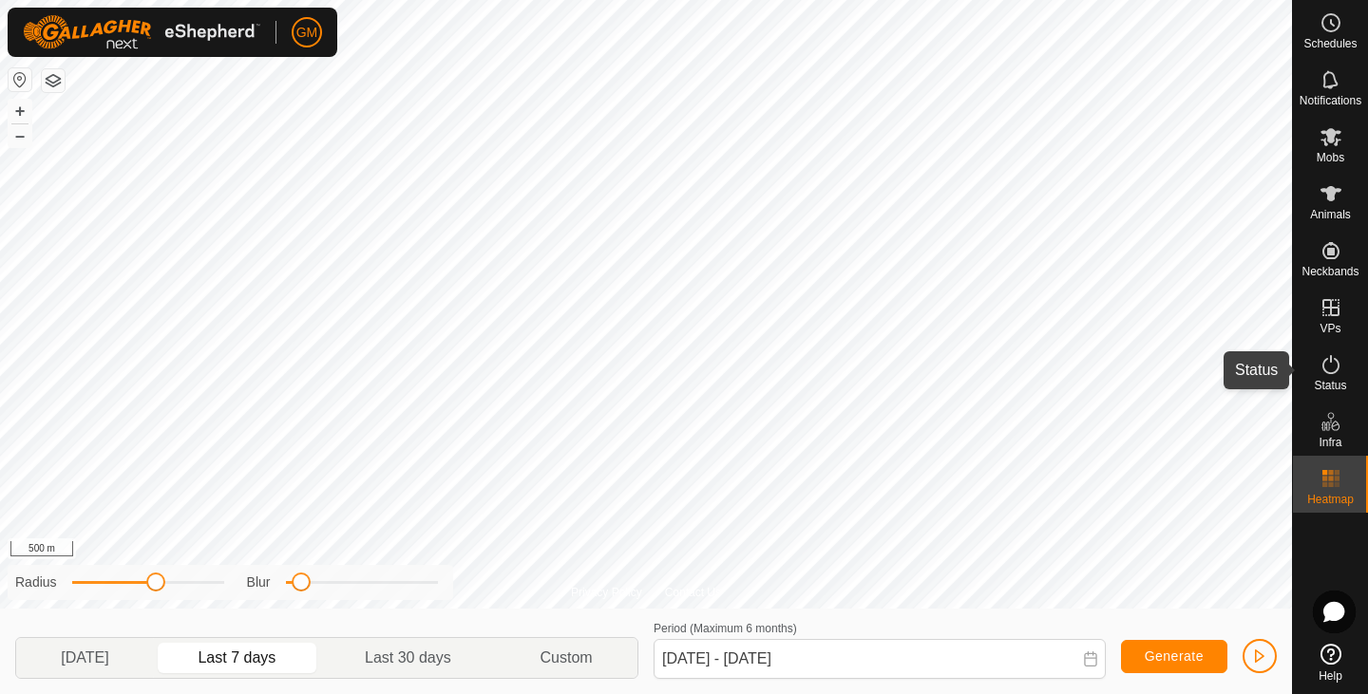
click at [1337, 365] on icon at bounding box center [1330, 364] width 17 height 19
